Goal: Task Accomplishment & Management: Manage account settings

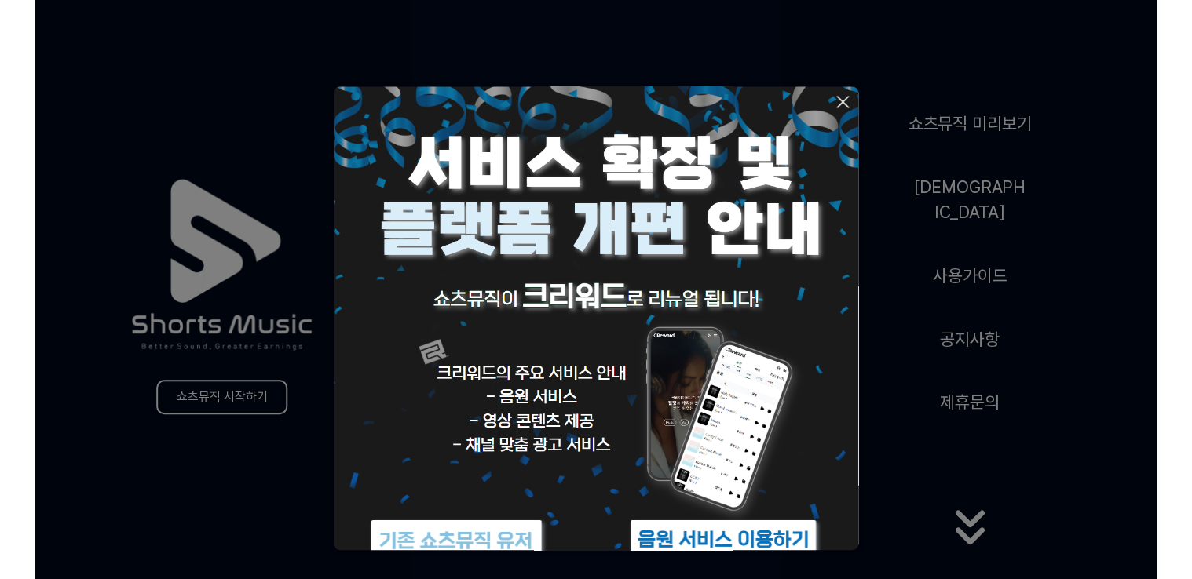
scroll to position [60, 0]
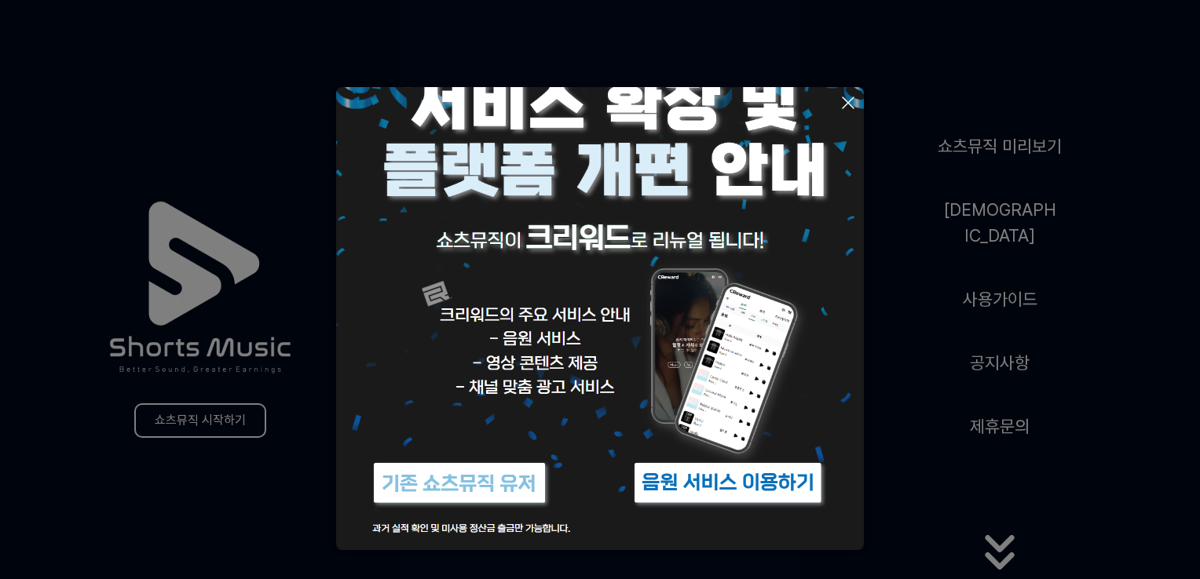
click at [399, 475] on img at bounding box center [459, 483] width 196 height 59
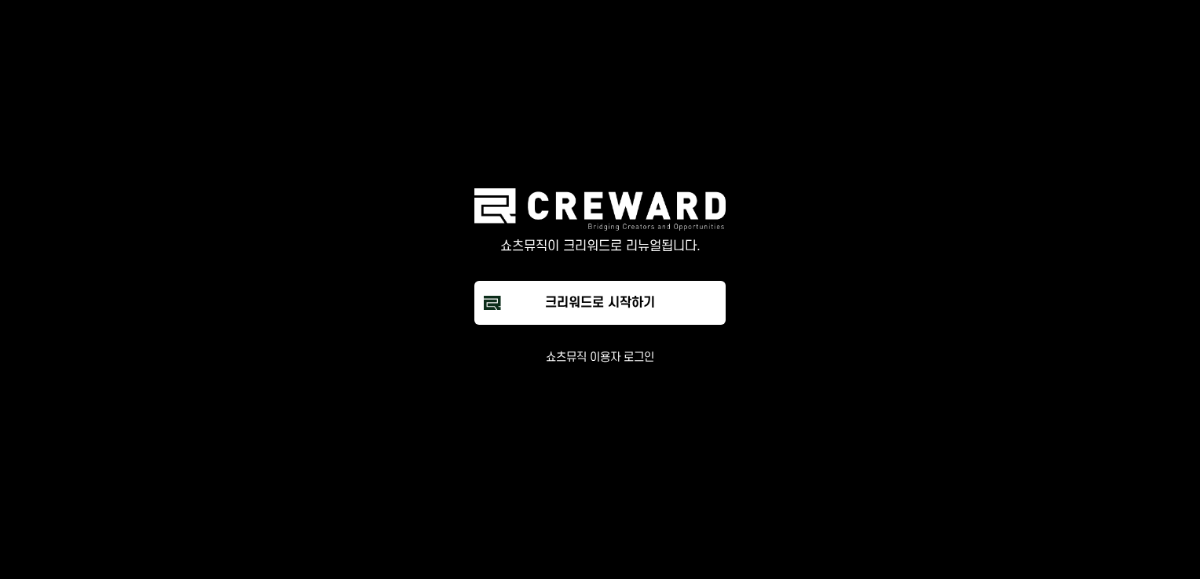
click at [637, 354] on button "쇼츠뮤직 이용자 로그인" at bounding box center [600, 358] width 108 height 16
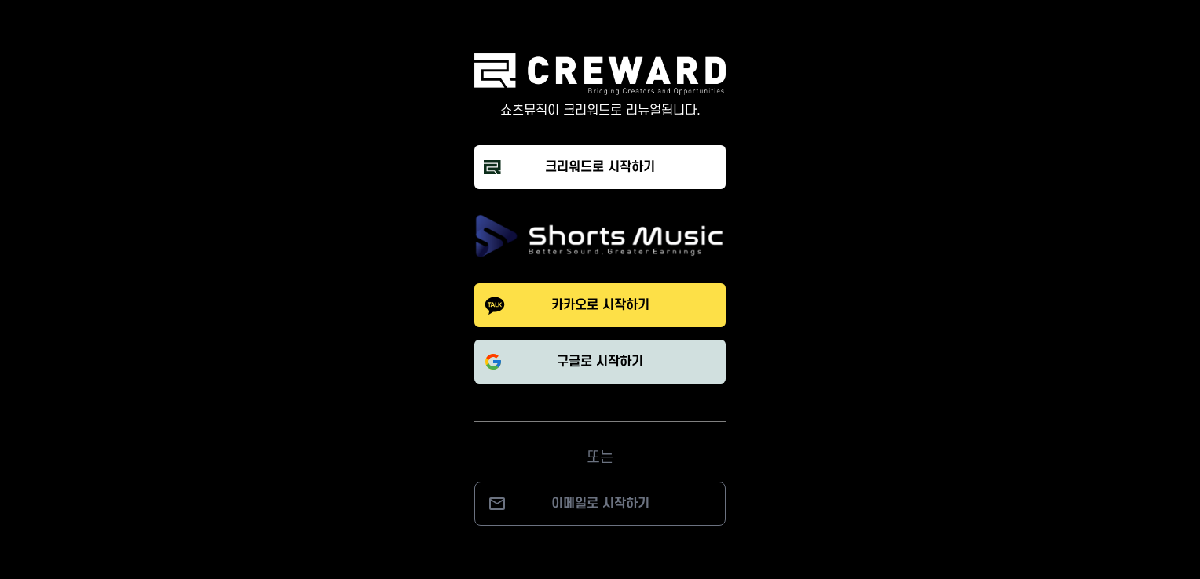
click at [616, 371] on button "구글로 시작하기" at bounding box center [599, 362] width 251 height 44
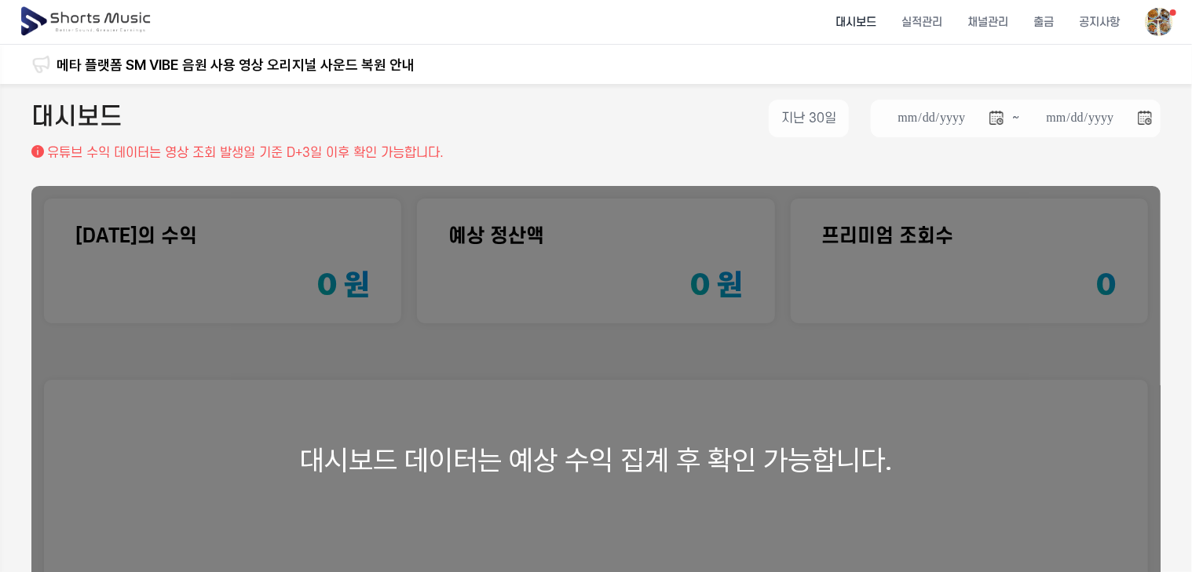
click at [678, 389] on div "대시보드 데이터는 예상 수익 집계 후 확인 가능합니다." at bounding box center [595, 460] width 1129 height 548
click at [857, 12] on li "대시보드" at bounding box center [856, 23] width 66 height 42
click at [926, 24] on li "실적관리" at bounding box center [922, 23] width 66 height 42
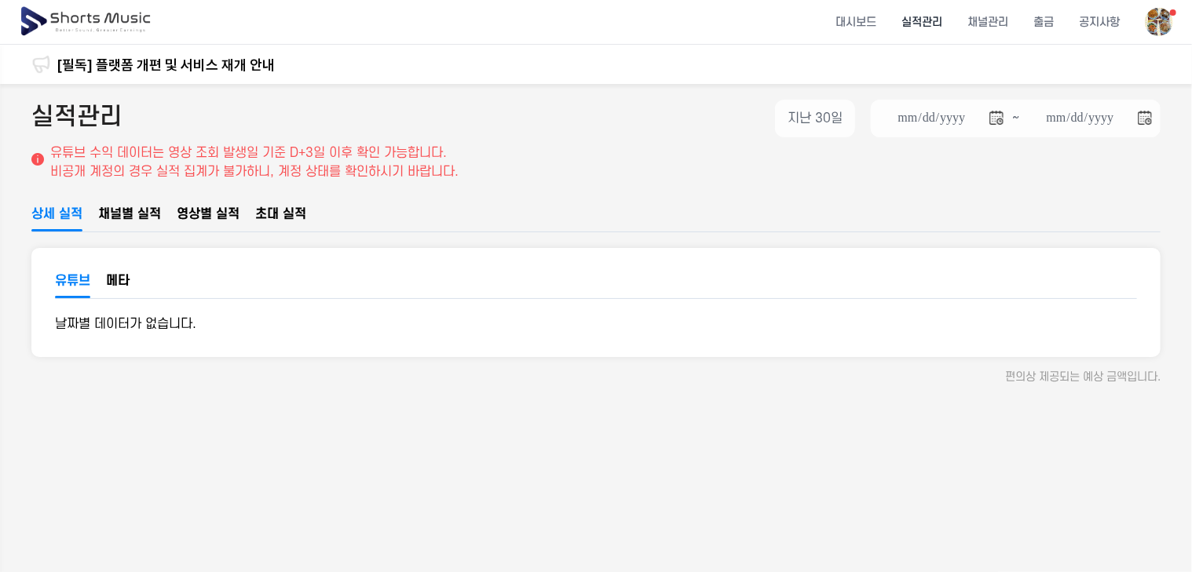
click at [126, 273] on button "메타" at bounding box center [118, 285] width 24 height 24
click at [146, 212] on span "채널별 실적" at bounding box center [129, 214] width 63 height 19
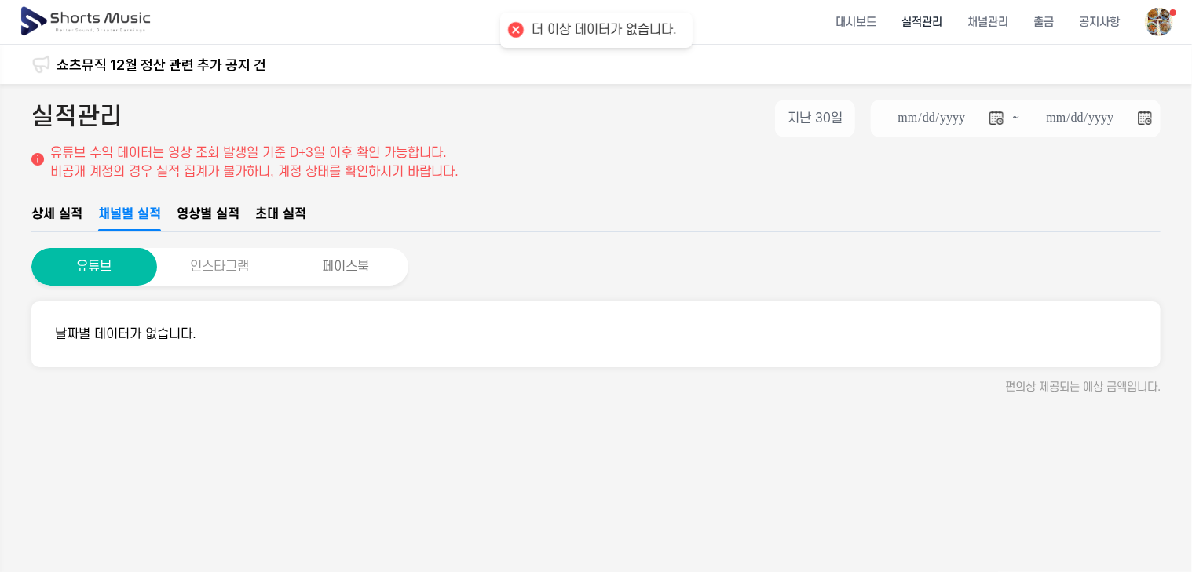
click at [221, 284] on div "**********" at bounding box center [596, 406] width 1192 height 644
click at [225, 269] on button "인스타그램" at bounding box center [220, 267] width 126 height 38
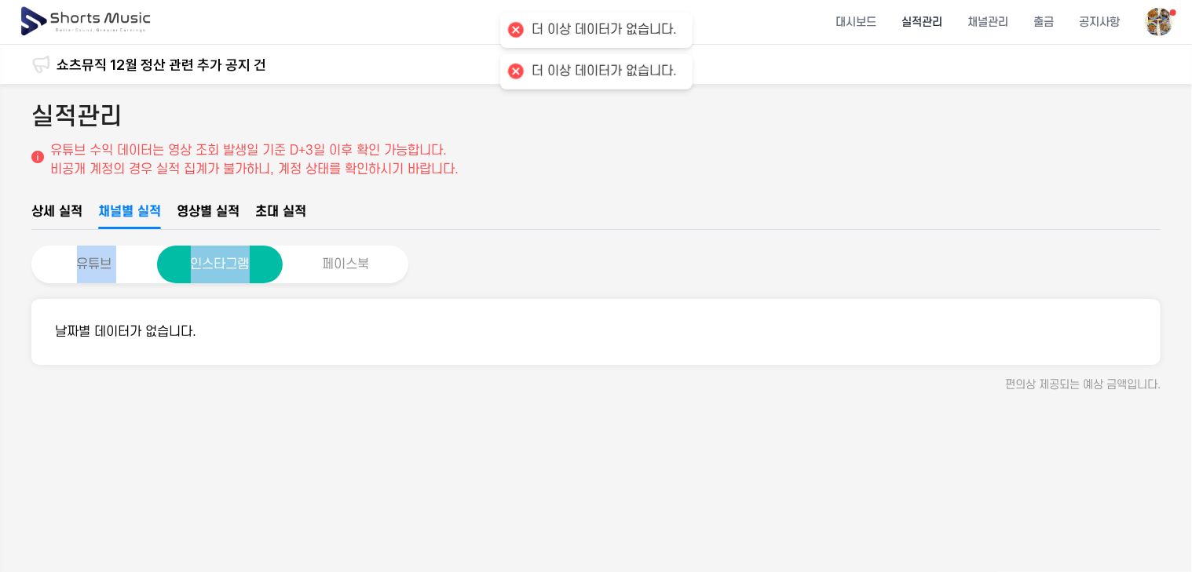
click at [371, 245] on div "실적관리 유튜브 수익 데이터는 영상 조회 발생일 기준 D+3일 이후 확인 가능합니다. 비공개 계정의 경우 실적 집계가 [DEMOGRAPHIC_…" at bounding box center [596, 406] width 1192 height 644
click at [986, 17] on li "채널관리" at bounding box center [988, 23] width 66 height 42
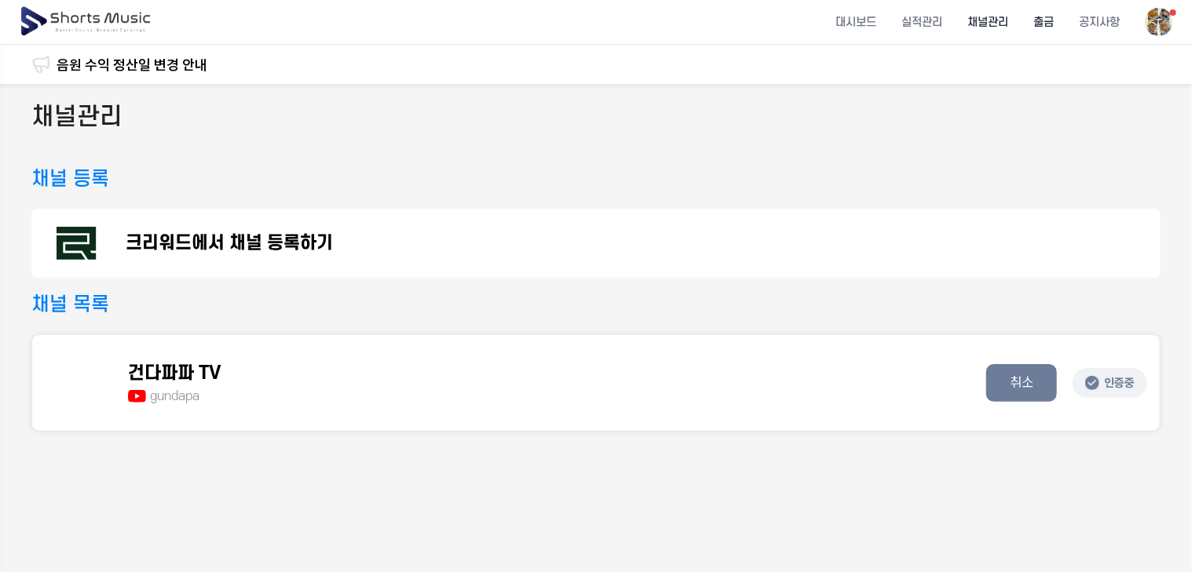
click at [1049, 30] on li "출금" at bounding box center [1044, 23] width 46 height 42
click at [1047, 22] on li "출금" at bounding box center [1044, 23] width 46 height 42
click at [1054, 18] on li "출금" at bounding box center [1044, 23] width 46 height 42
click at [842, 27] on li "대시보드" at bounding box center [856, 23] width 66 height 42
